Goal: Task Accomplishment & Management: Use online tool/utility

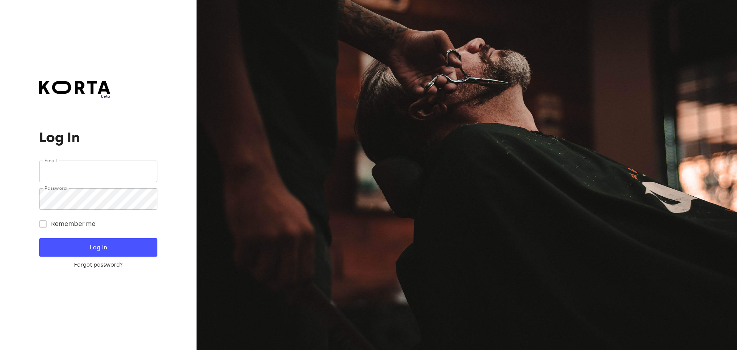
type input "[EMAIL_ADDRESS][DOMAIN_NAME]"
click at [98, 250] on span "Log In" at bounding box center [97, 247] width 93 height 10
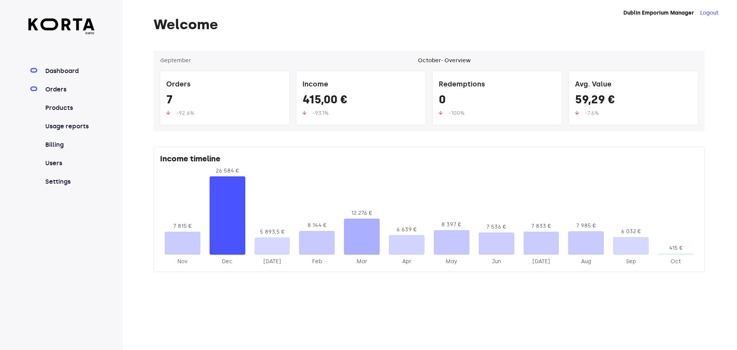
click at [73, 88] on link "Orders" at bounding box center [69, 89] width 51 height 9
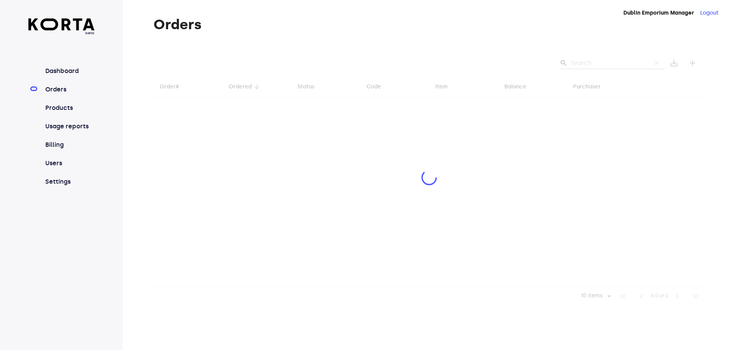
click at [585, 63] on div at bounding box center [429, 178] width 551 height 255
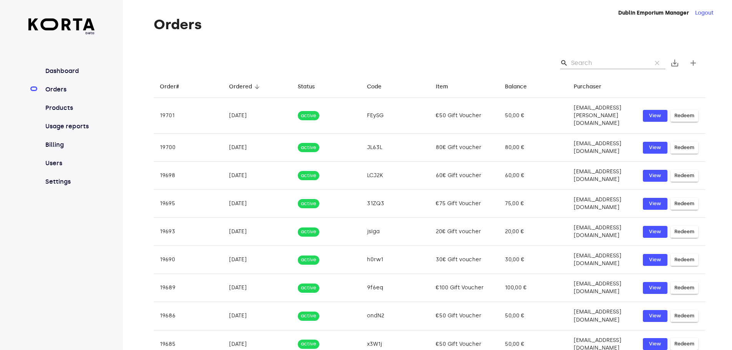
drag, startPoint x: 640, startPoint y: 51, endPoint x: 637, endPoint y: 63, distance: 11.6
click at [639, 53] on div "search clear save_alt add" at bounding box center [429, 63] width 551 height 25
click at [637, 63] on input "Search" at bounding box center [608, 63] width 74 height 12
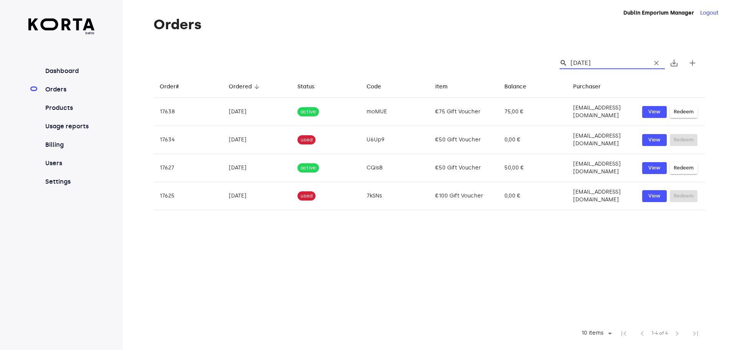
click at [594, 61] on input "[DATE]" at bounding box center [608, 63] width 74 height 12
click at [619, 60] on input "[DATE]" at bounding box center [608, 63] width 74 height 12
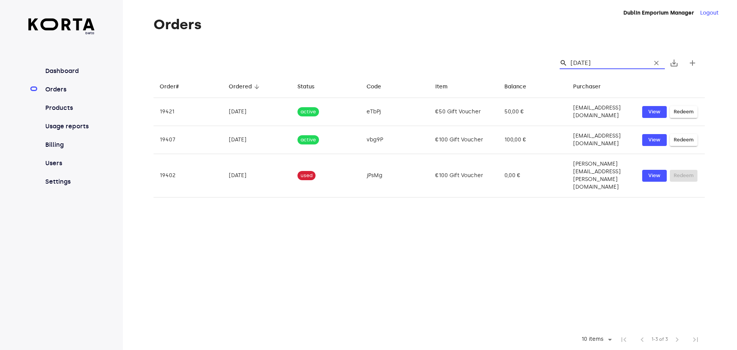
type input "[DATE]"
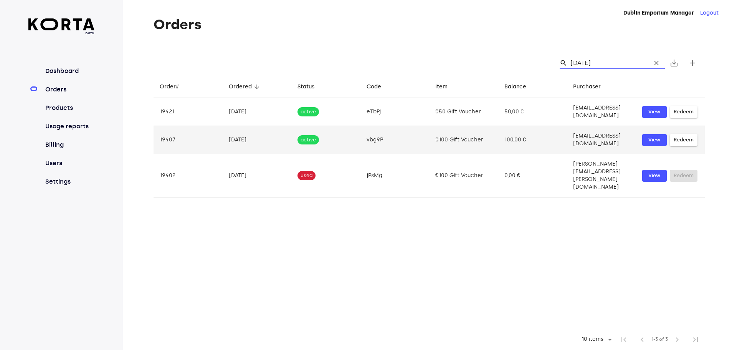
click at [429, 139] on td "€100 Gift Voucher" at bounding box center [463, 140] width 69 height 28
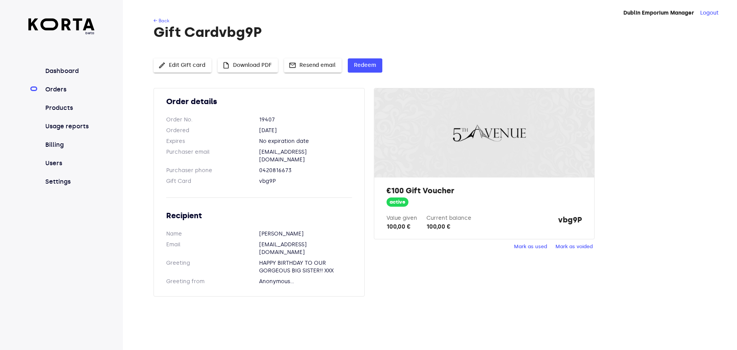
click at [571, 220] on strong "vbg9P" at bounding box center [570, 222] width 24 height 17
copy strong "vbg9P"
click at [372, 65] on span "Redeem" at bounding box center [365, 66] width 22 height 10
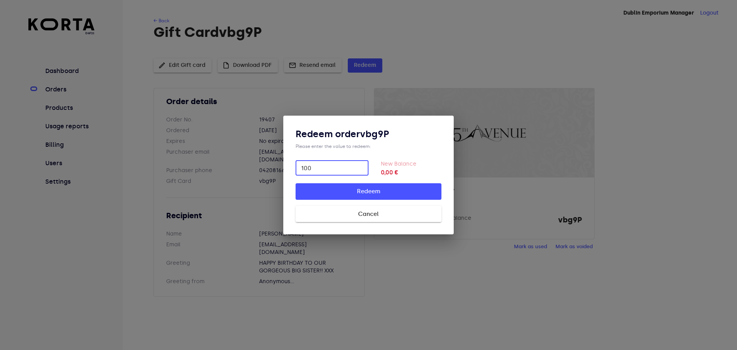
type input "100"
click at [296, 183] on button "Redeem" at bounding box center [369, 191] width 146 height 16
